Goal: Task Accomplishment & Management: Use online tool/utility

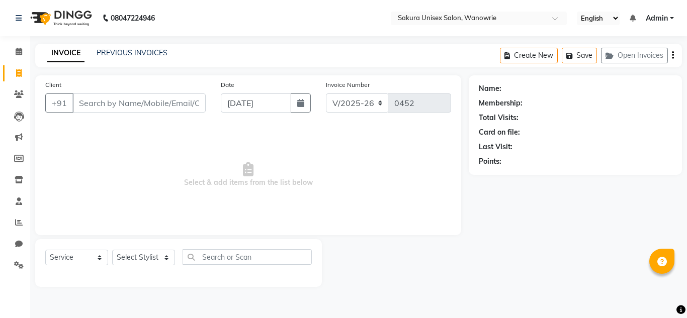
select select "7662"
select select "service"
click at [134, 256] on select "Select Stylist [PERSON_NAME] [PERSON_NAME] krishi [PERSON_NAME] sachin" at bounding box center [143, 258] width 63 height 16
select select "70210"
click at [112, 250] on select "Select Stylist [PERSON_NAME] [PERSON_NAME] krishi [PERSON_NAME] sachin" at bounding box center [143, 258] width 63 height 16
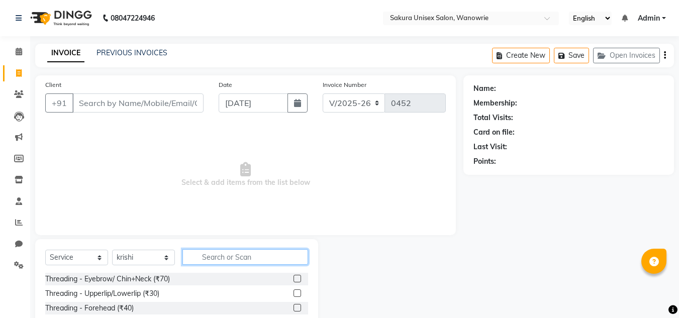
click at [212, 253] on input "text" at bounding box center [246, 257] width 126 height 16
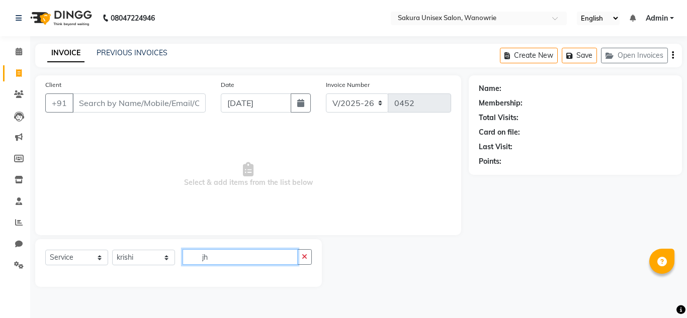
type input "j"
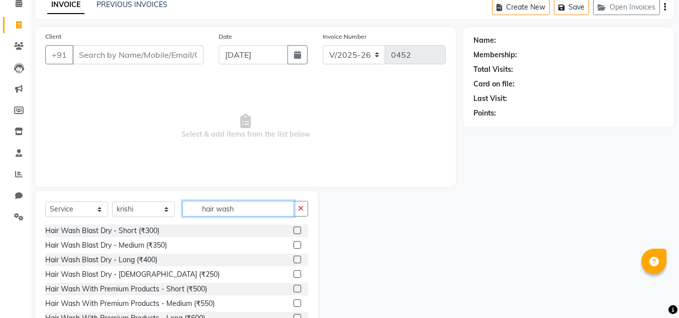
scroll to position [50, 0]
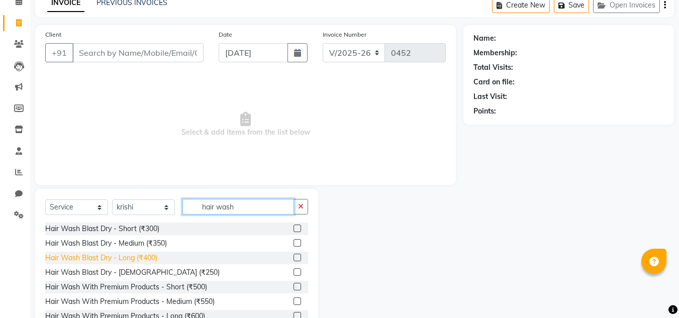
type input "hair wash"
click at [153, 262] on div "Hair Wash Blast Dry - Long (₹400)" at bounding box center [101, 258] width 112 height 11
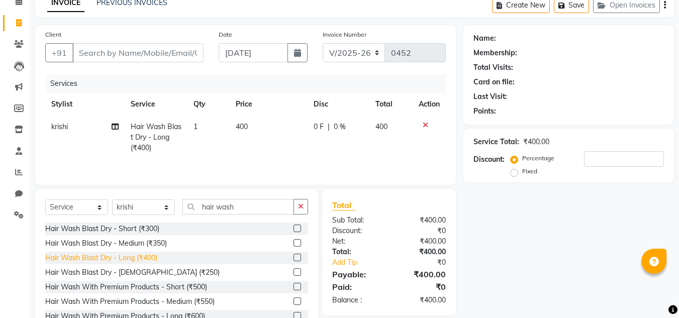
click at [153, 262] on div "Hair Wash Blast Dry - Long (₹400)" at bounding box center [101, 258] width 112 height 11
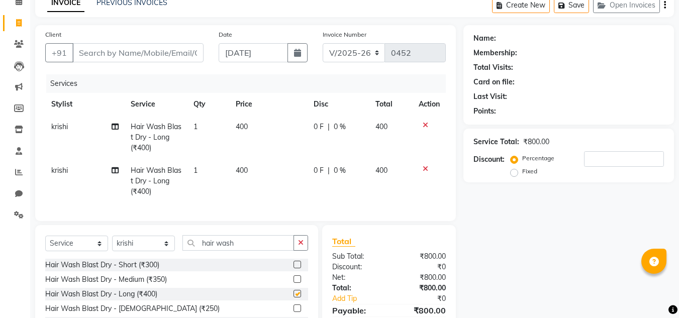
checkbox input "false"
click at [230, 251] on input "hair wash" at bounding box center [239, 243] width 112 height 16
click at [231, 251] on input "hair wash" at bounding box center [239, 243] width 112 height 16
click at [233, 251] on input "hair wash" at bounding box center [239, 243] width 112 height 16
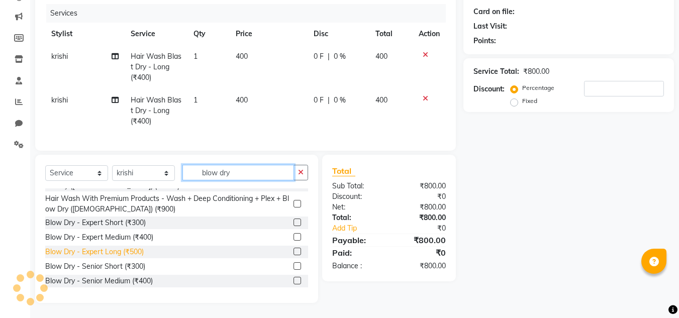
scroll to position [33, 0]
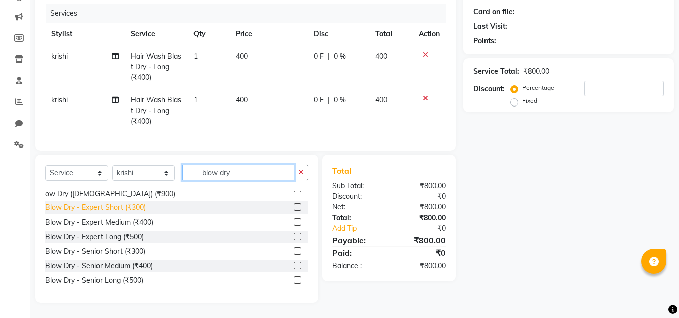
type input "blow dry"
click at [135, 204] on div "Blow Dry - Expert Short (₹300)" at bounding box center [95, 208] width 101 height 11
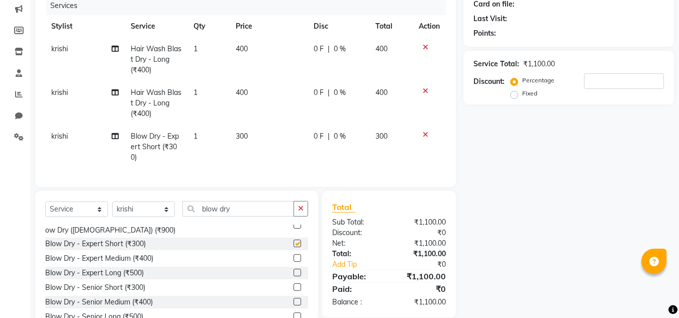
checkbox input "false"
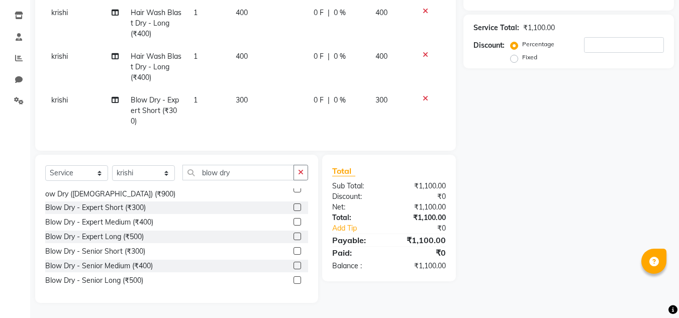
scroll to position [172, 0]
click at [144, 226] on div "Blow Dry - Expert Medium (₹400)" at bounding box center [99, 222] width 108 height 11
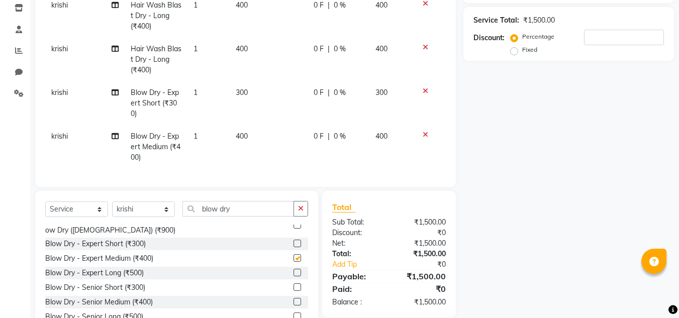
checkbox input "false"
click at [309, 212] on div "Select Service Product Membership Package Voucher Prepaid Gift Card Select Styl…" at bounding box center [176, 265] width 283 height 148
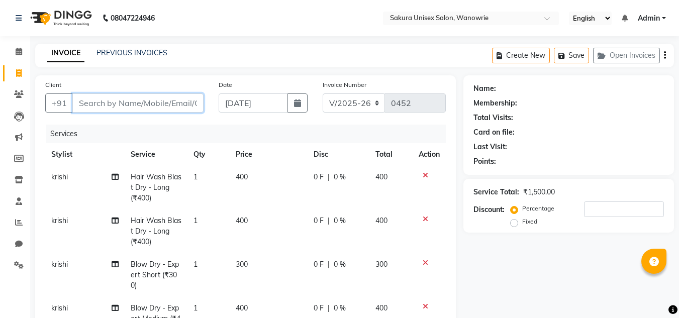
click at [160, 97] on input "Client" at bounding box center [137, 103] width 131 height 19
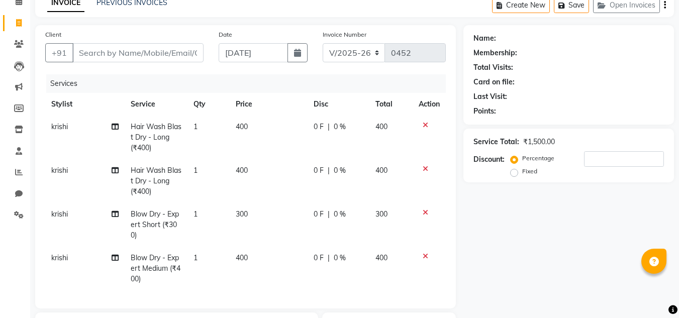
click at [423, 168] on icon at bounding box center [426, 168] width 6 height 7
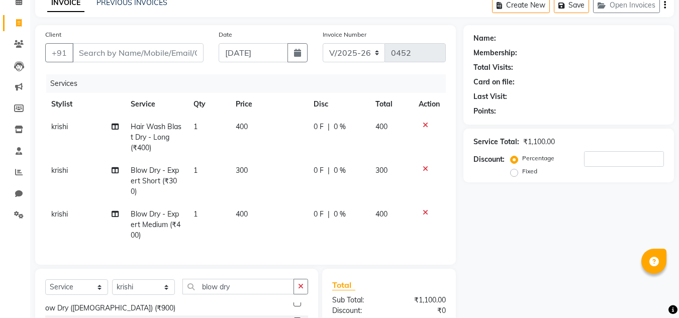
click at [238, 130] on span "400" at bounding box center [242, 126] width 12 height 9
select select "70210"
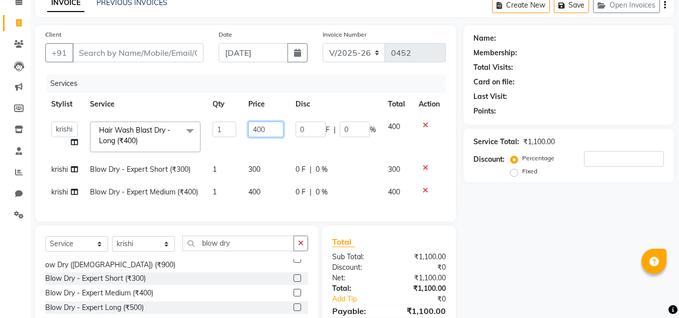
click at [279, 126] on input "400" at bounding box center [265, 130] width 35 height 16
type input "4"
click at [257, 132] on input "number" at bounding box center [265, 130] width 35 height 16
type input "550"
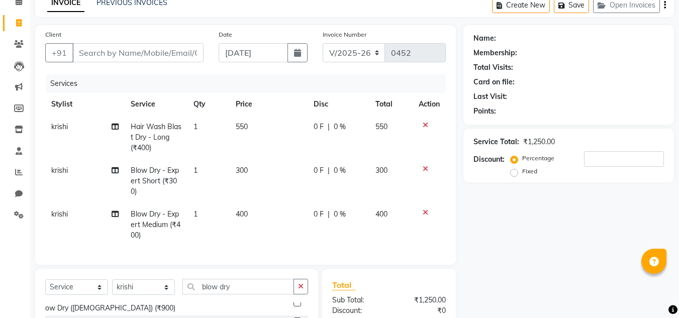
click at [507, 228] on div "Name: Membership: Total Visits: Card on file: Last Visit: Points: Service Total…" at bounding box center [573, 221] width 218 height 392
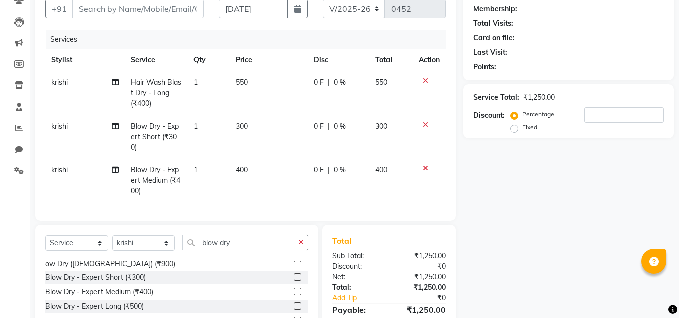
scroll to position [101, 0]
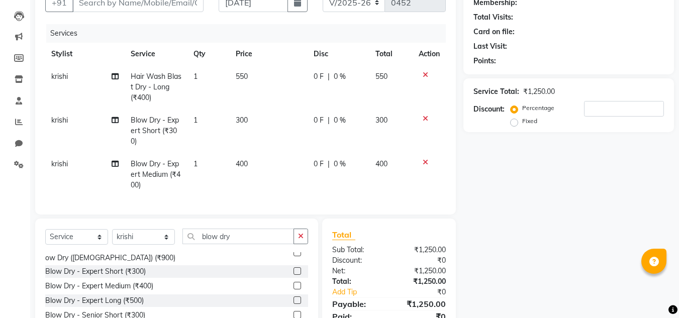
click at [245, 122] on span "300" at bounding box center [242, 120] width 12 height 9
select select "70210"
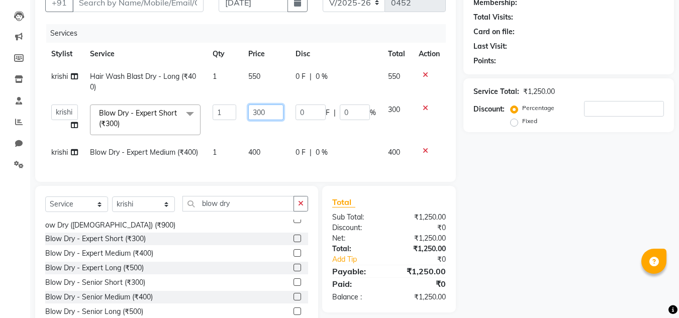
click at [273, 113] on input "300" at bounding box center [265, 113] width 35 height 16
type input "3"
type input "400"
click at [500, 149] on div "Name: Membership: Total Visits: Card on file: Last Visit: Points: Service Total…" at bounding box center [573, 155] width 218 height 360
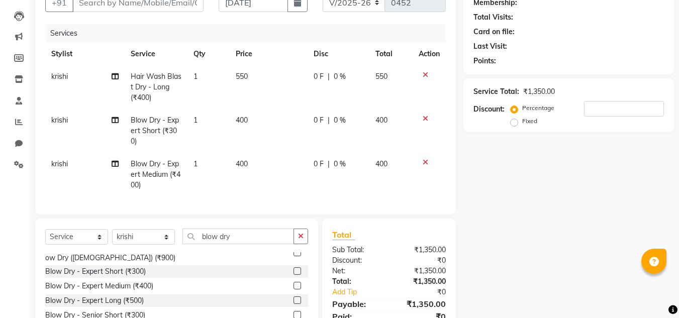
click at [423, 160] on icon at bounding box center [426, 162] width 6 height 7
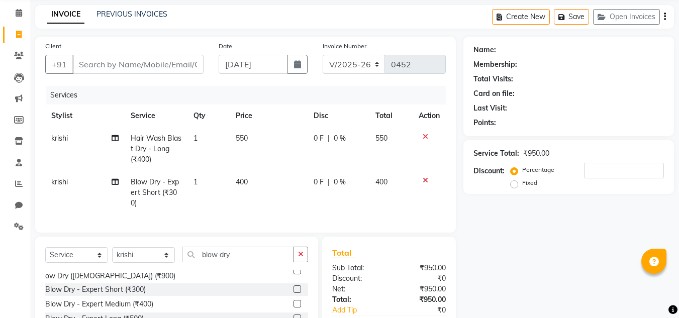
scroll to position [0, 0]
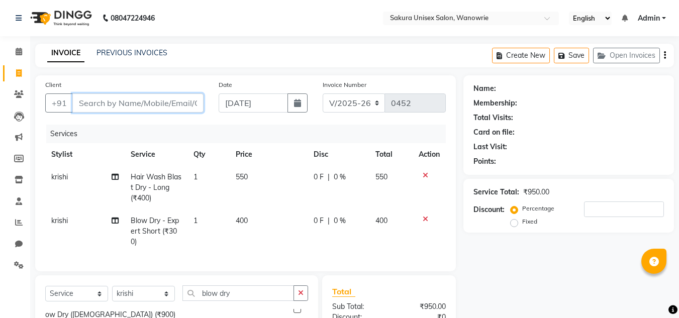
click at [166, 109] on input "Client" at bounding box center [137, 103] width 131 height 19
type input "p"
type input "0"
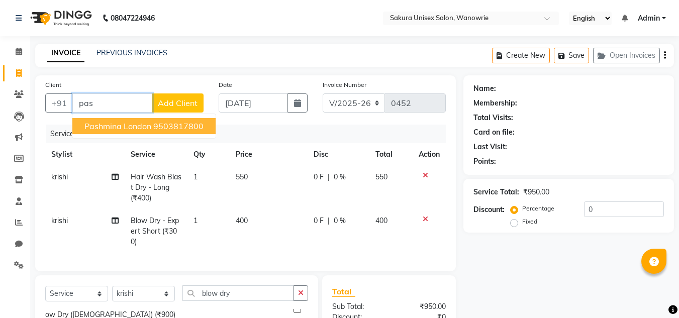
click at [157, 119] on button "pashmina london 9503817800" at bounding box center [143, 126] width 143 height 16
type input "9503817800"
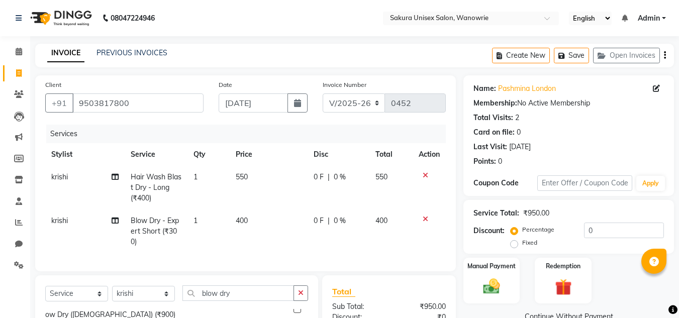
click at [243, 222] on span "400" at bounding box center [242, 220] width 12 height 9
select select "70210"
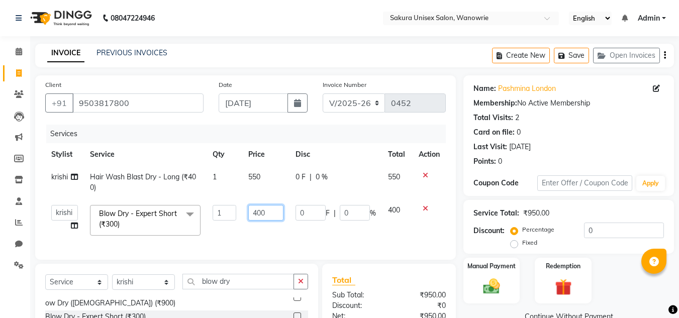
click at [271, 210] on input "400" at bounding box center [265, 213] width 35 height 16
type input "4"
type input "550"
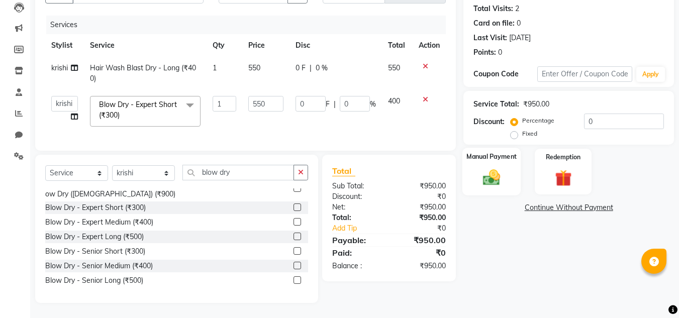
click at [489, 167] on img at bounding box center [492, 177] width 28 height 20
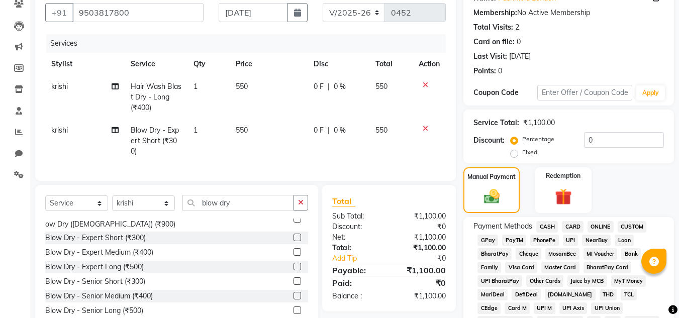
scroll to position [66, 0]
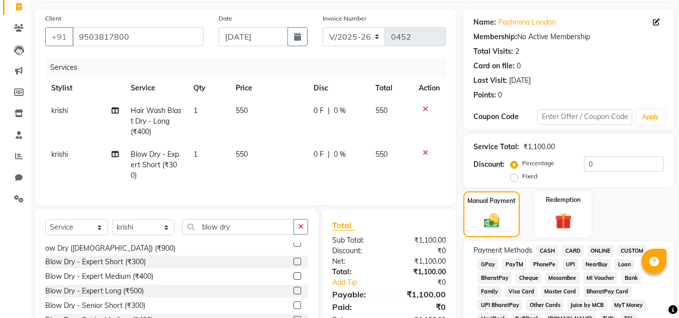
click at [249, 157] on td "550" at bounding box center [269, 165] width 78 height 44
select select "70210"
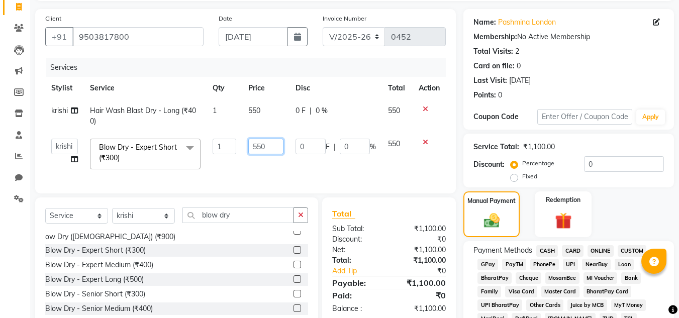
click at [267, 145] on input "550" at bounding box center [265, 147] width 35 height 16
type input "500"
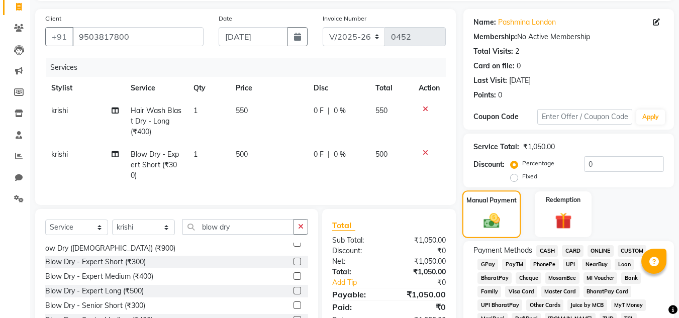
click at [481, 215] on img at bounding box center [492, 220] width 27 height 19
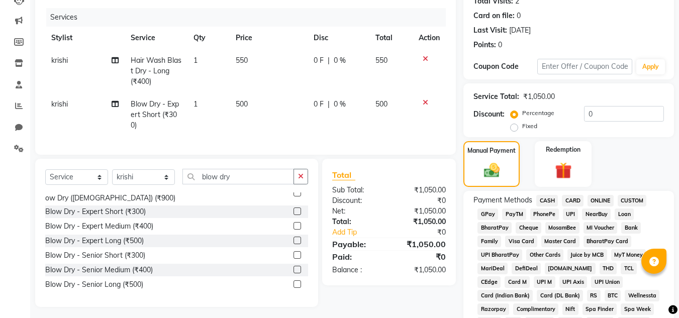
scroll to position [217, 0]
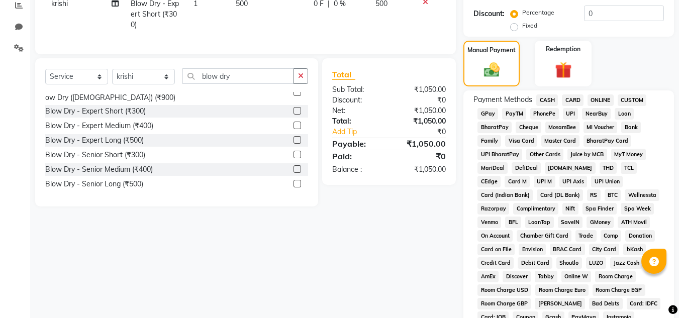
click at [544, 100] on span "CASH" at bounding box center [548, 101] width 22 height 12
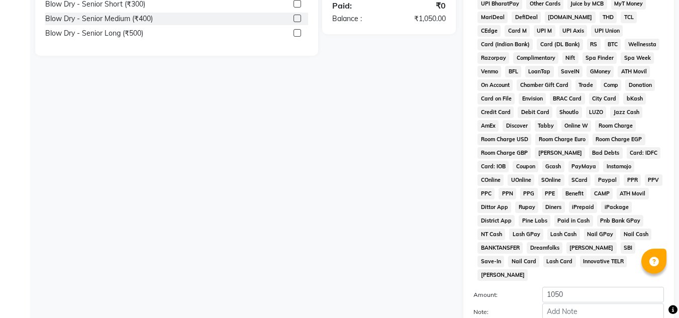
scroll to position [451, 0]
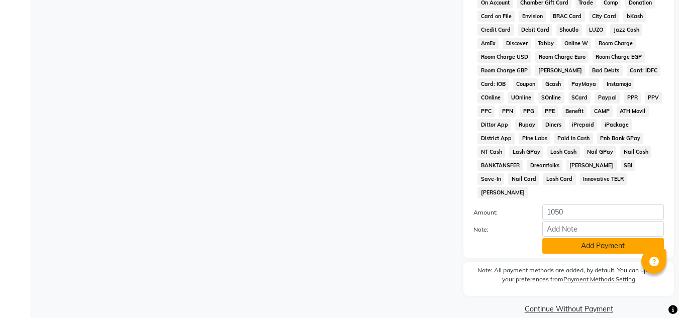
click at [580, 238] on button "Add Payment" at bounding box center [604, 246] width 122 height 16
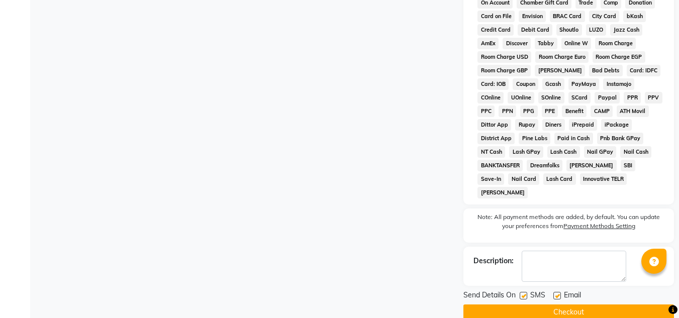
click at [572, 305] on button "Checkout" at bounding box center [569, 313] width 211 height 16
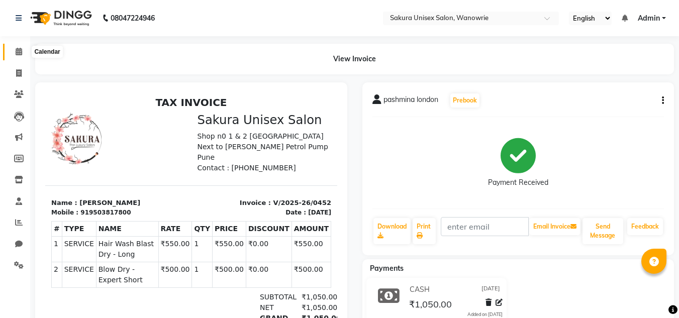
click at [17, 55] on icon at bounding box center [19, 52] width 7 height 8
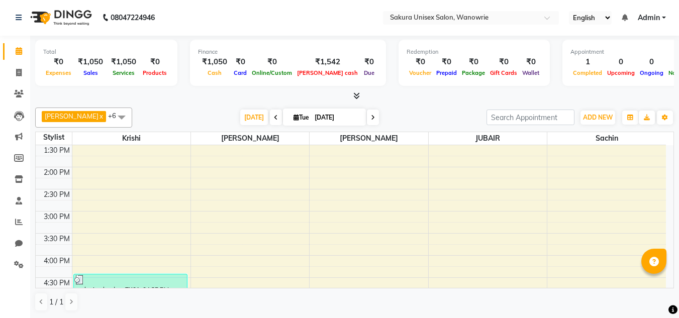
scroll to position [201, 0]
